Goal: Task Accomplishment & Management: Use online tool/utility

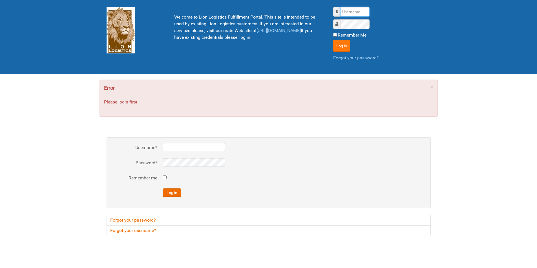
type input "lion"
click at [346, 42] on button "Log in" at bounding box center [341, 46] width 17 height 12
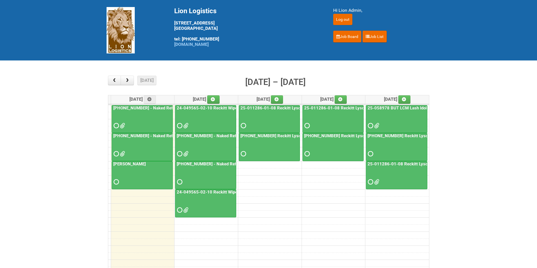
click at [140, 136] on link "[PHONE_NUMBER] - Naked Reformulation Mailing 1 PHOTOS" at bounding box center [171, 136] width 118 height 5
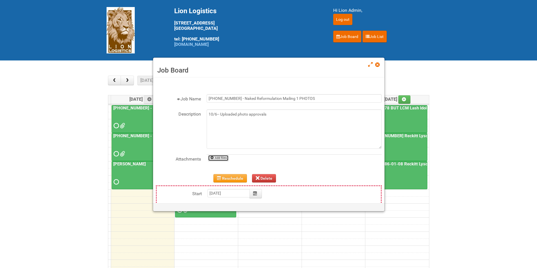
click at [215, 158] on link "Add files" at bounding box center [218, 158] width 21 height 6
type input "C:\fakepath\GROUP 1001.jpg"
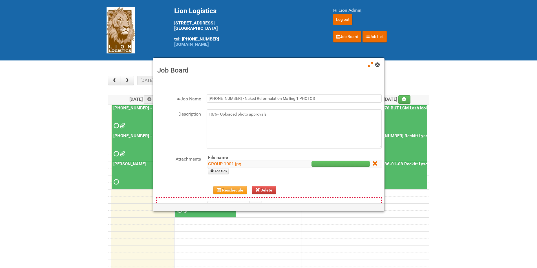
click at [378, 68] on link at bounding box center [377, 65] width 5 height 7
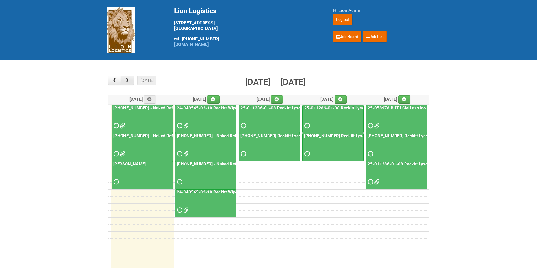
click at [128, 79] on span "button" at bounding box center [126, 80] width 5 height 5
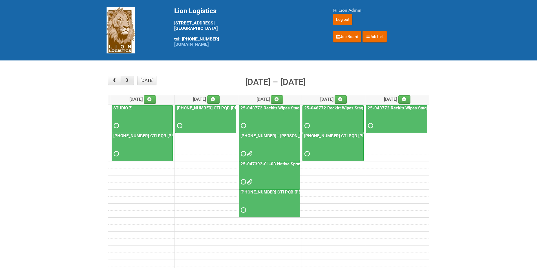
click at [128, 79] on span "button" at bounding box center [126, 80] width 5 height 5
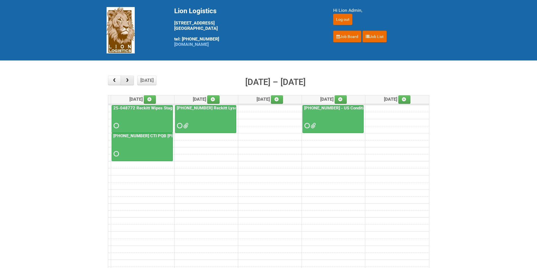
click at [128, 79] on span "button" at bounding box center [126, 80] width 5 height 5
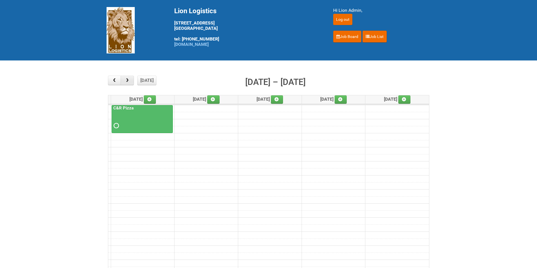
click at [128, 79] on span "button" at bounding box center [126, 80] width 5 height 5
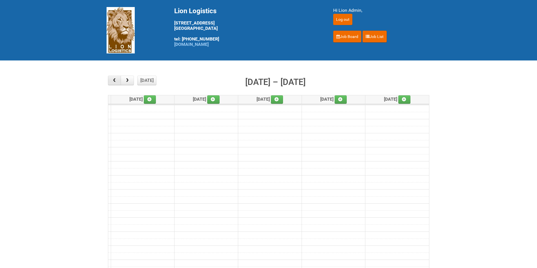
click at [117, 79] on button "button" at bounding box center [114, 81] width 13 height 10
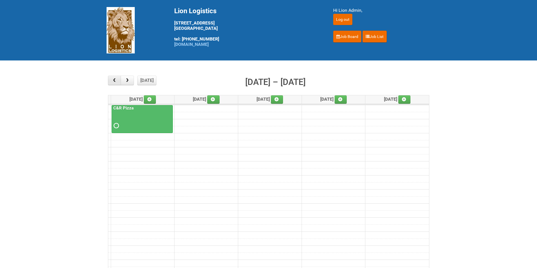
click at [117, 79] on button "button" at bounding box center [114, 81] width 13 height 10
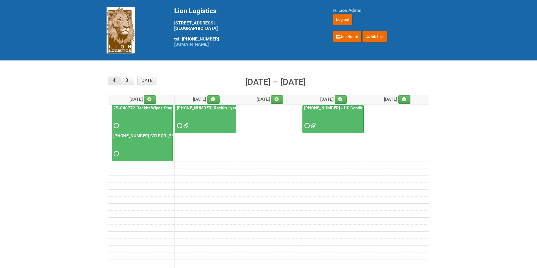
click at [117, 79] on button "button" at bounding box center [114, 81] width 13 height 10
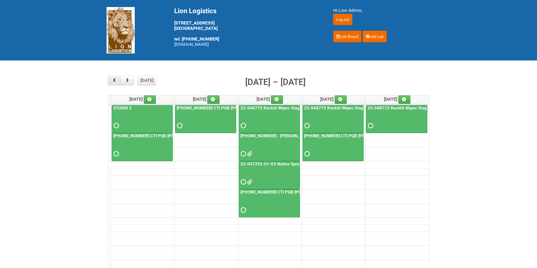
click at [117, 79] on button "button" at bounding box center [114, 81] width 13 height 10
